Goal: Task Accomplishment & Management: Manage account settings

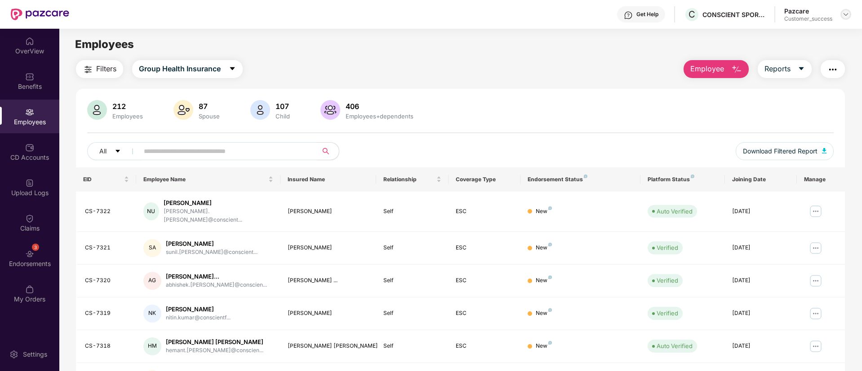
click at [848, 16] on img at bounding box center [845, 14] width 7 height 7
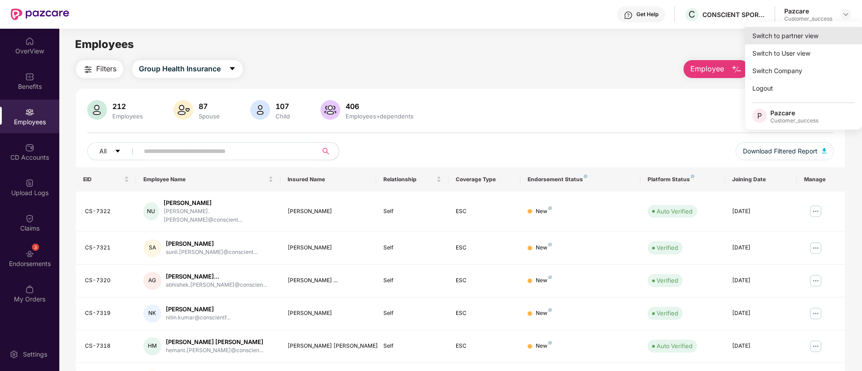
click at [792, 37] on div "Switch to partner view" at bounding box center [803, 36] width 117 height 18
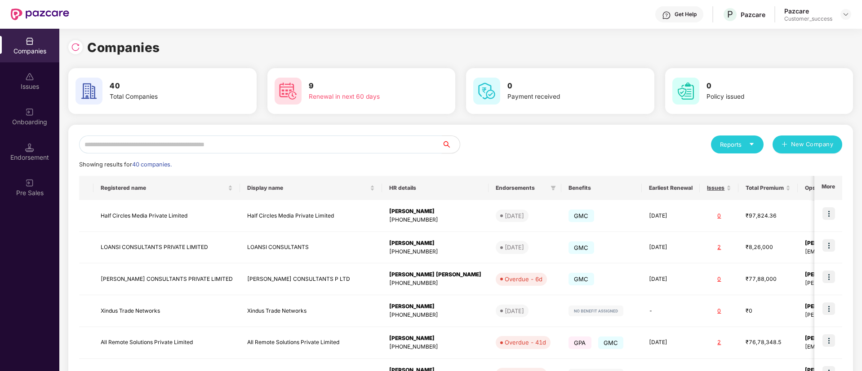
click at [248, 143] on input "text" at bounding box center [260, 145] width 362 height 18
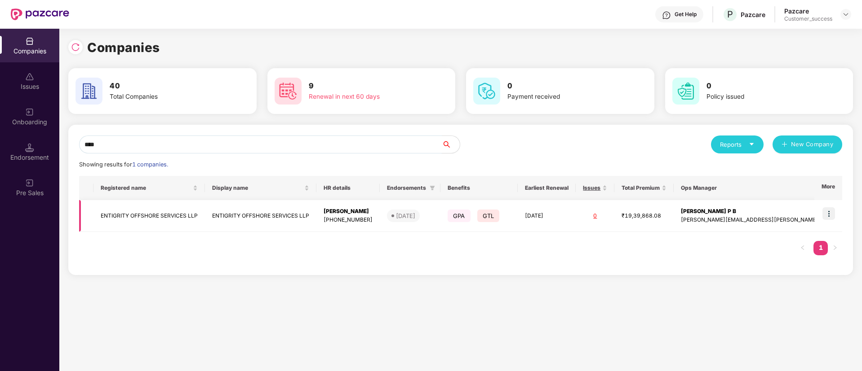
type input "****"
click at [826, 214] on img at bounding box center [828, 214] width 13 height 13
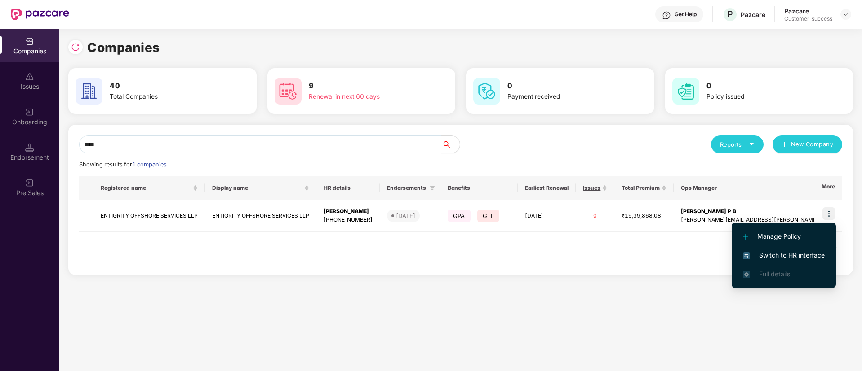
click at [781, 259] on span "Switch to HR interface" at bounding box center [783, 256] width 82 height 10
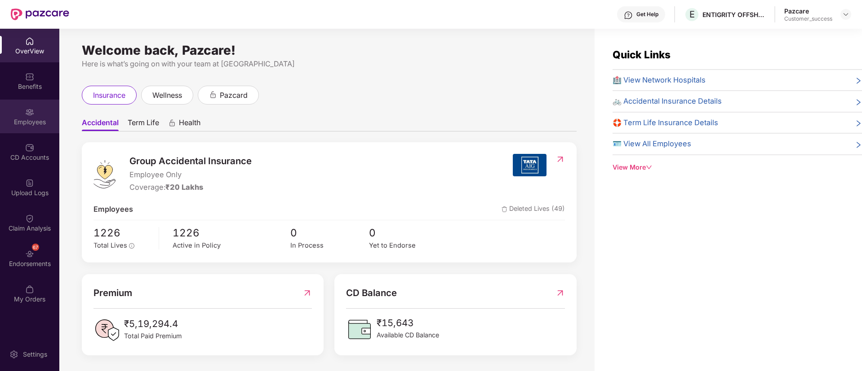
click at [44, 112] on div "Employees" at bounding box center [29, 117] width 59 height 34
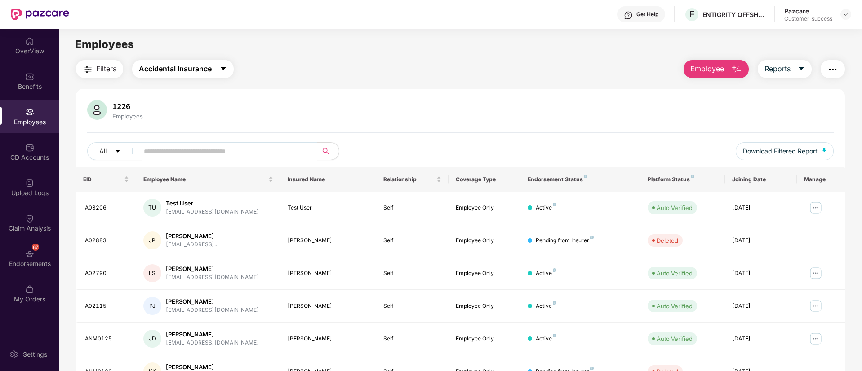
click at [174, 66] on span "Accidental Insurance" at bounding box center [175, 68] width 73 height 11
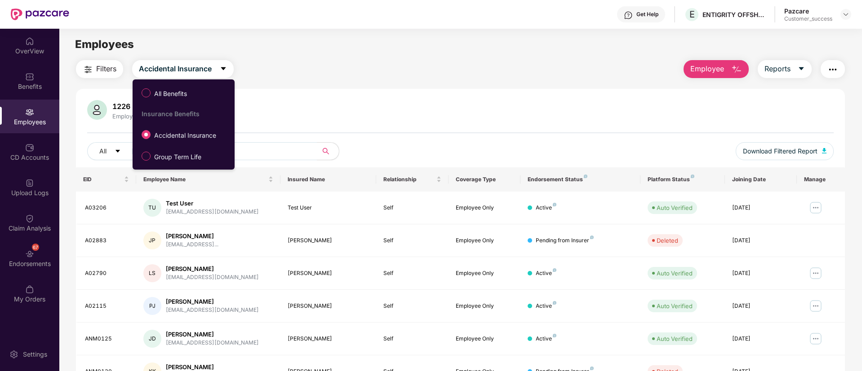
click at [376, 93] on div "1226 Employees All Download Filtered Report EID Employee Name Insured Name Rela…" at bounding box center [460, 324] width 769 height 471
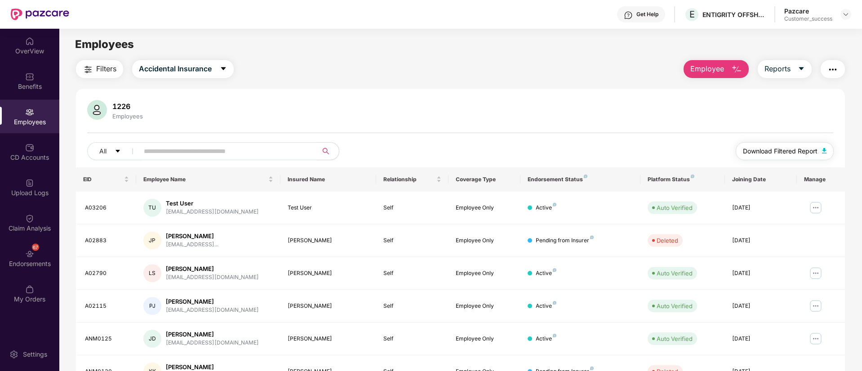
click at [793, 147] on span "Download Filtered Report" at bounding box center [779, 151] width 75 height 10
click at [722, 72] on span "Employee" at bounding box center [707, 68] width 34 height 11
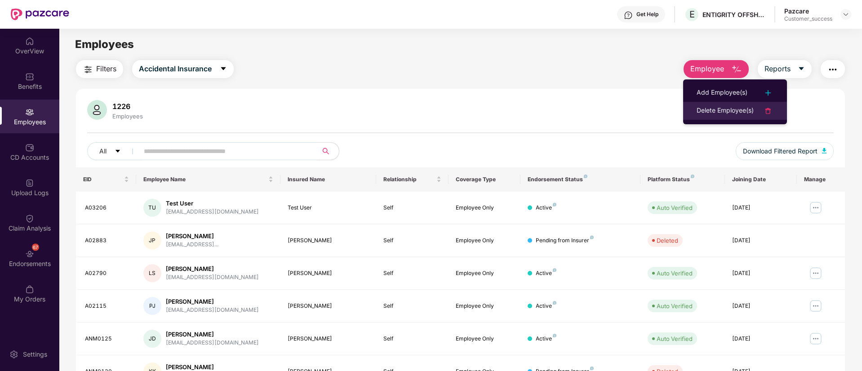
click at [702, 111] on div "Delete Employee(s)" at bounding box center [724, 111] width 57 height 11
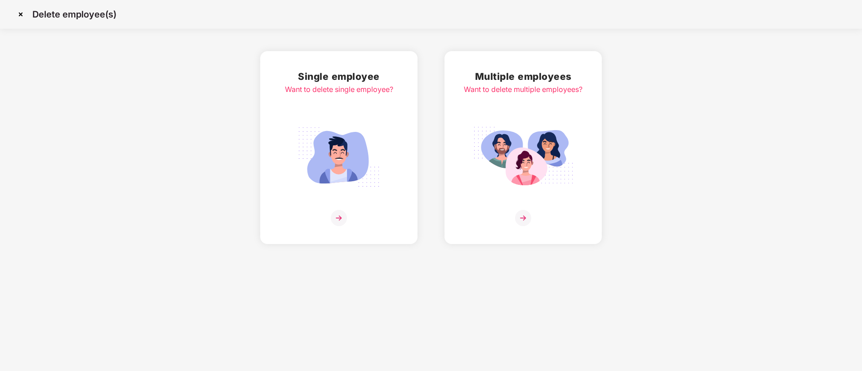
click at [547, 140] on img at bounding box center [523, 157] width 101 height 70
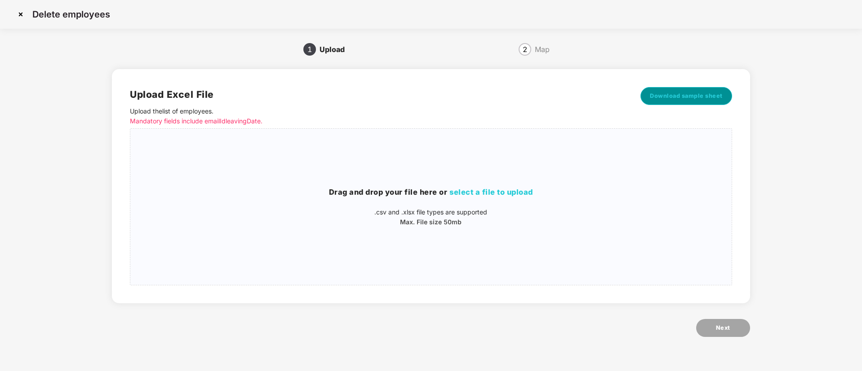
click at [698, 93] on span "Download sample sheet" at bounding box center [686, 96] width 73 height 9
click at [521, 190] on span "select a file to upload" at bounding box center [491, 192] width 84 height 9
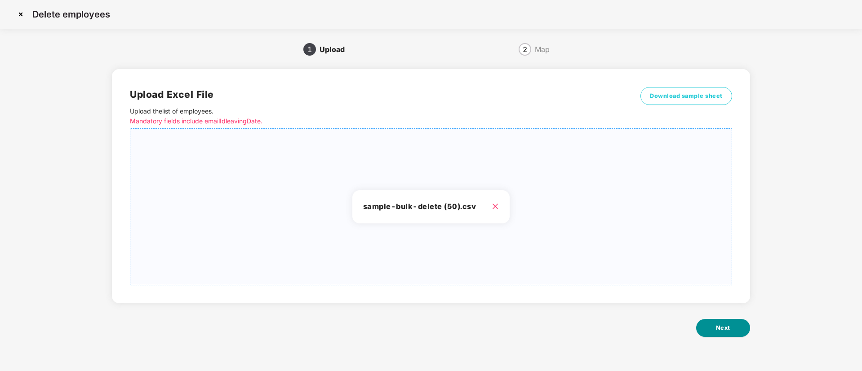
click at [738, 325] on button "Next" at bounding box center [723, 328] width 54 height 18
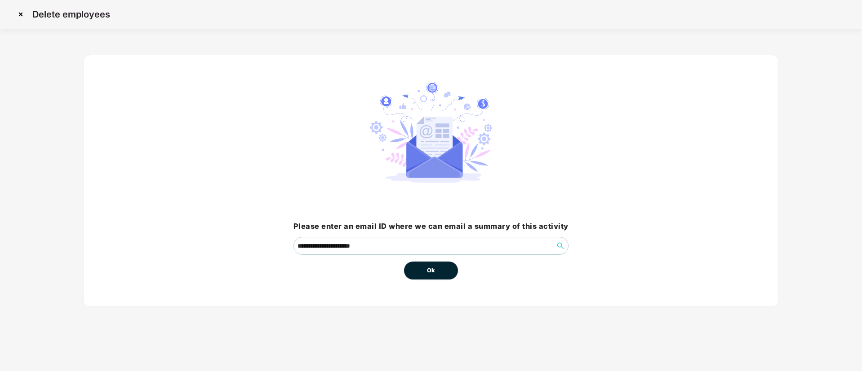
click at [436, 274] on button "Ok" at bounding box center [431, 271] width 54 height 18
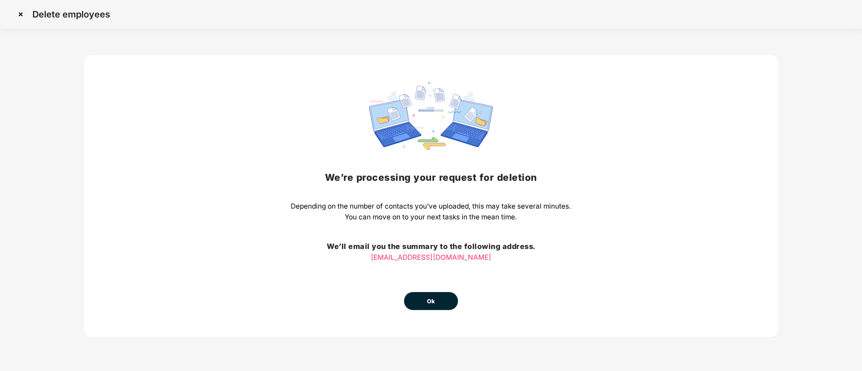
click at [453, 308] on button "Ok" at bounding box center [431, 301] width 54 height 18
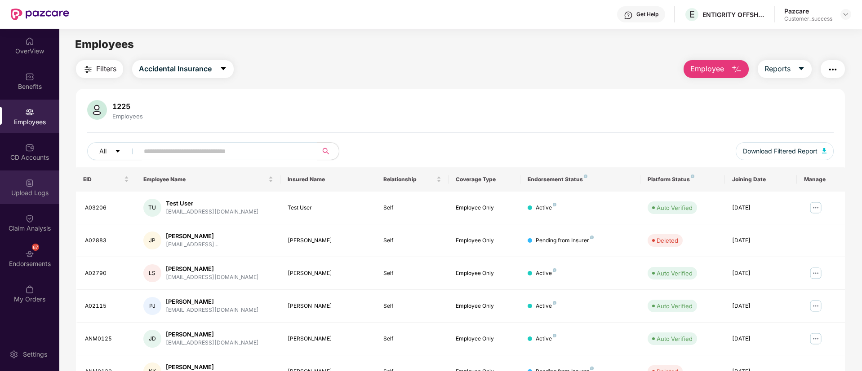
click at [34, 189] on div "Upload Logs" at bounding box center [29, 193] width 59 height 9
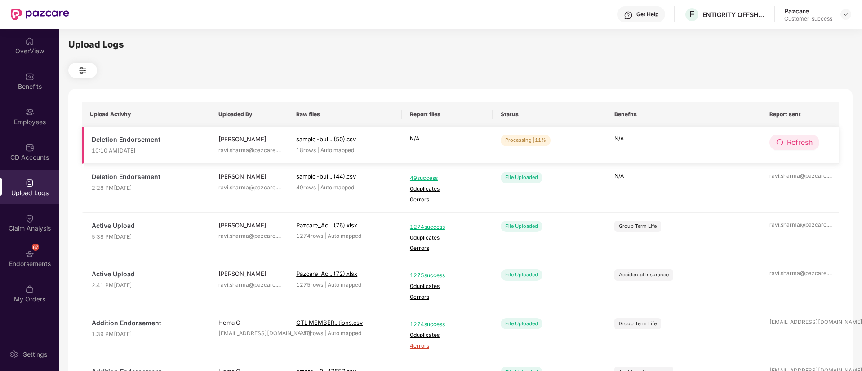
click at [801, 138] on span "Refresh" at bounding box center [800, 142] width 26 height 11
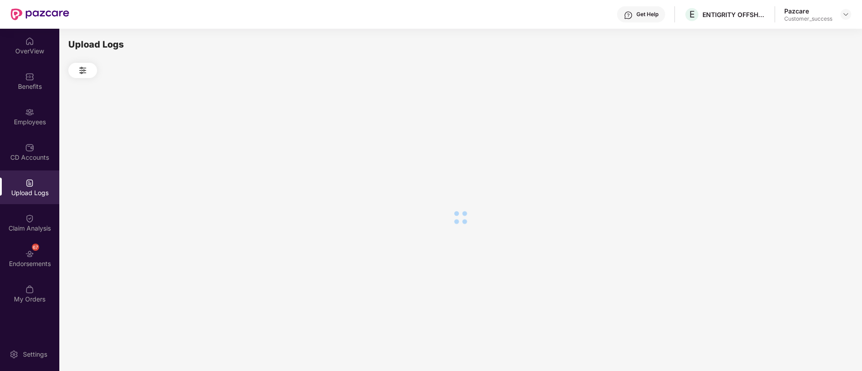
click at [801, 138] on div at bounding box center [460, 217] width 784 height 278
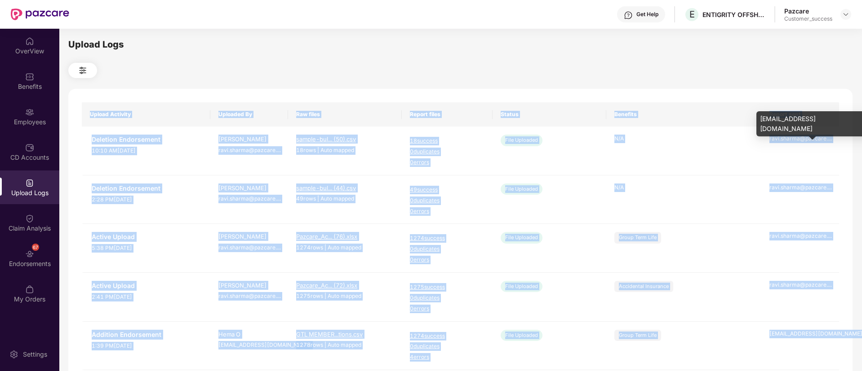
click at [801, 138] on div "ravi.sharma@pazcare. ..." at bounding box center [800, 139] width 62 height 9
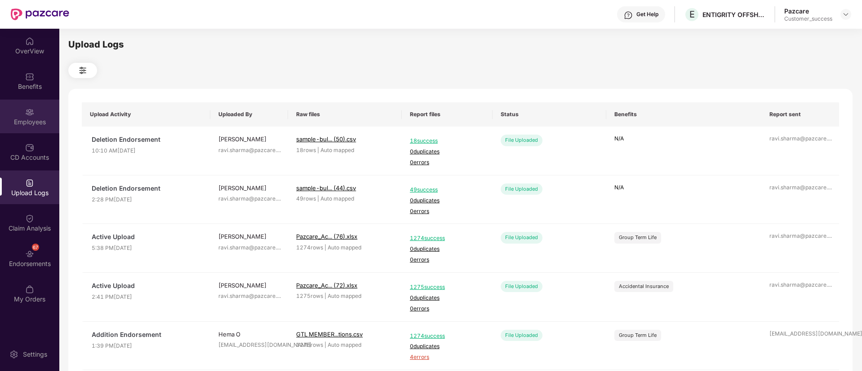
click at [31, 110] on img at bounding box center [29, 112] width 9 height 9
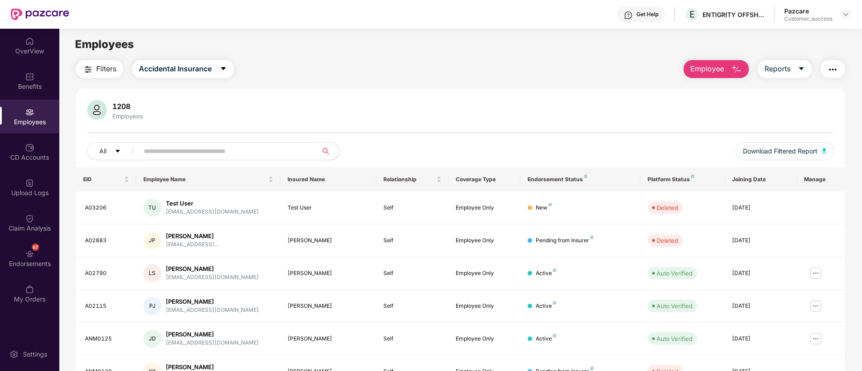
click at [180, 0] on div "Get Help E ENTIGRITY OFFSHORE SERVICES LLP Pazcare Customer_success" at bounding box center [460, 14] width 782 height 29
